Goal: Find specific page/section: Find specific page/section

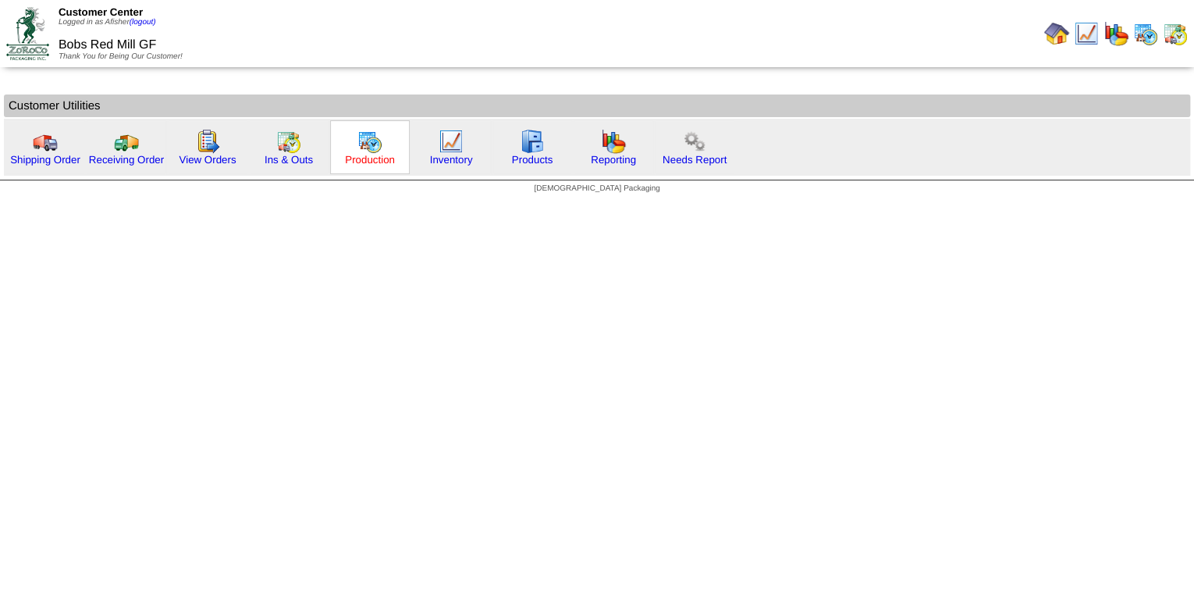
click at [368, 162] on link "Production" at bounding box center [370, 160] width 50 height 12
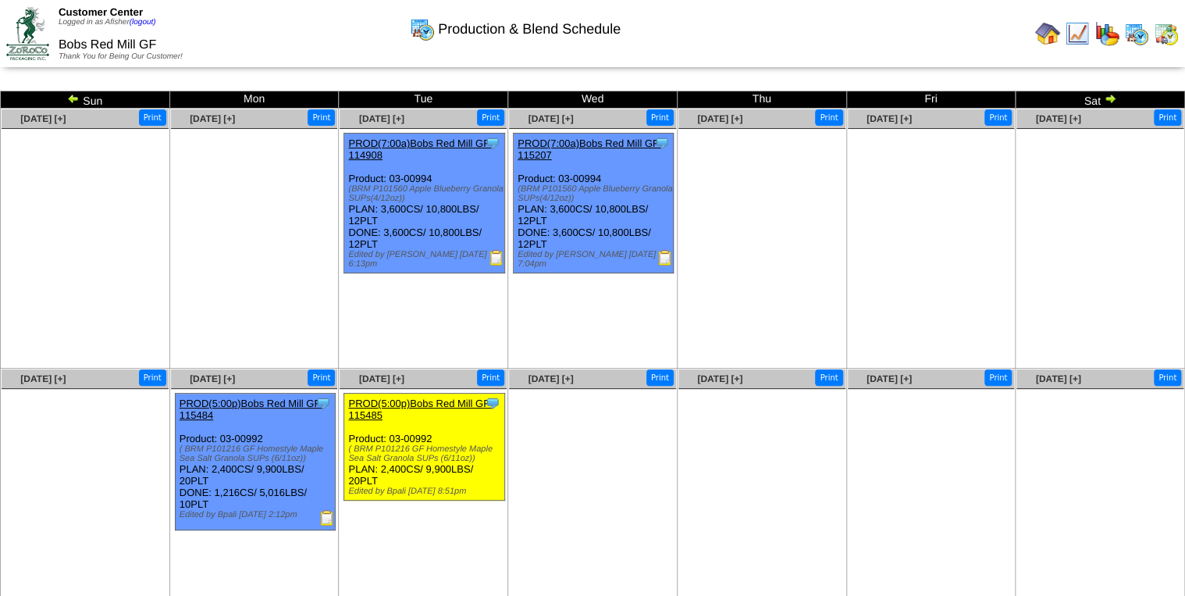
click at [1109, 98] on img at bounding box center [1110, 98] width 12 height 12
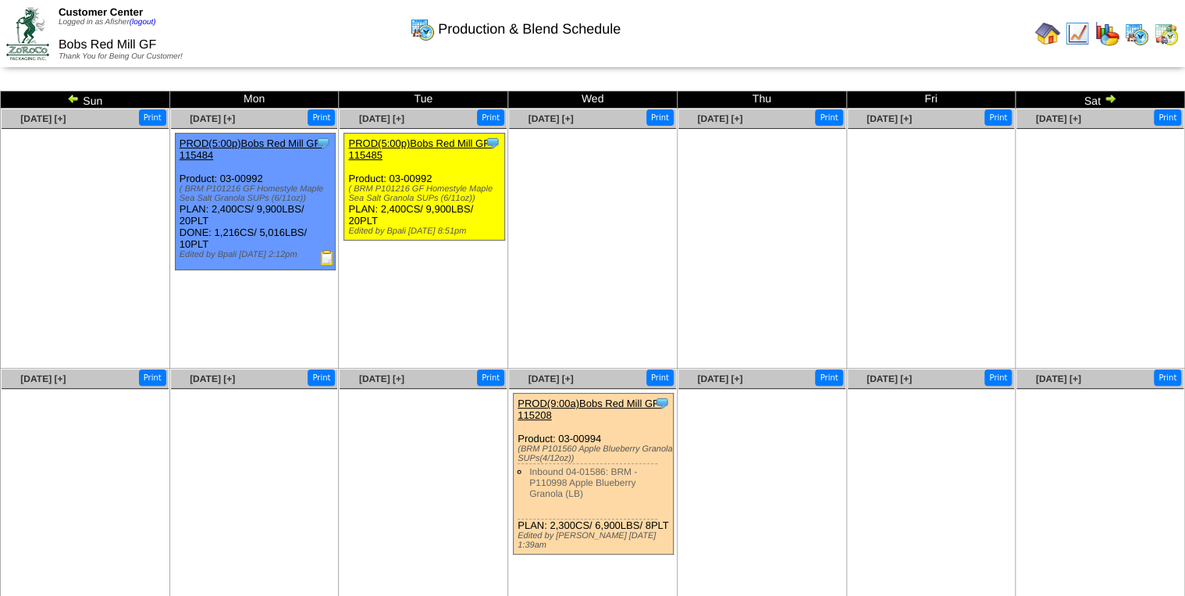
click at [325, 262] on img at bounding box center [327, 258] width 16 height 16
click at [1171, 34] on img at bounding box center [1166, 33] width 25 height 25
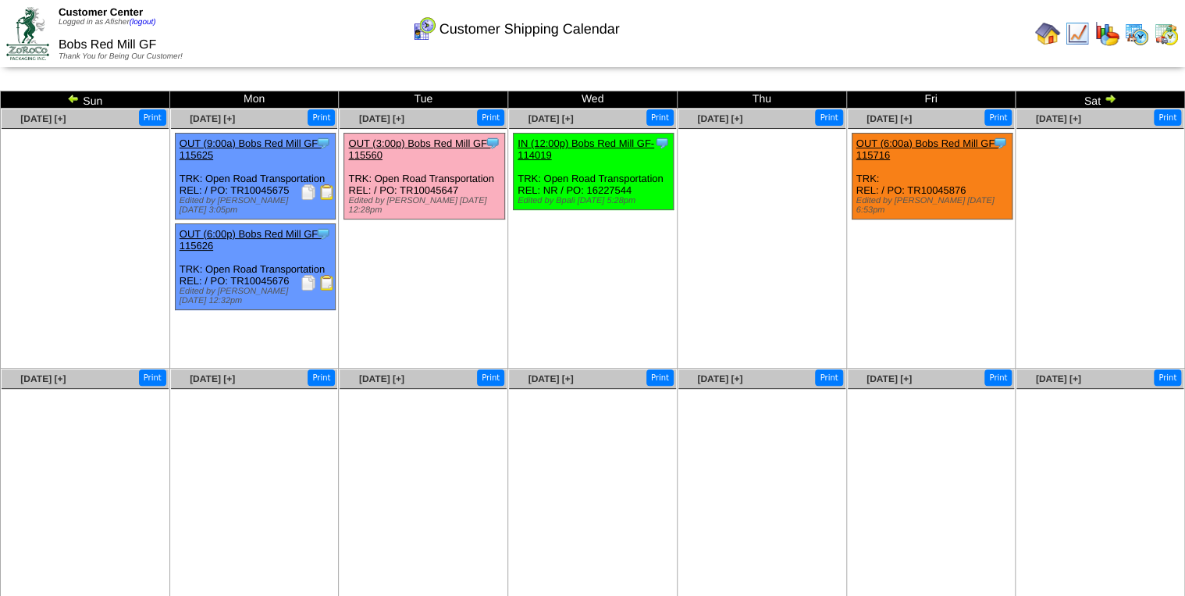
click at [323, 199] on img at bounding box center [327, 192] width 16 height 16
